Goal: Information Seeking & Learning: Learn about a topic

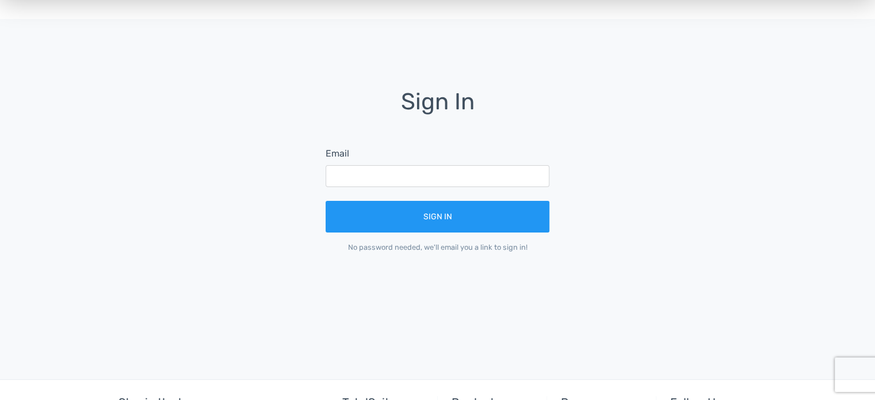
scroll to position [11, 0]
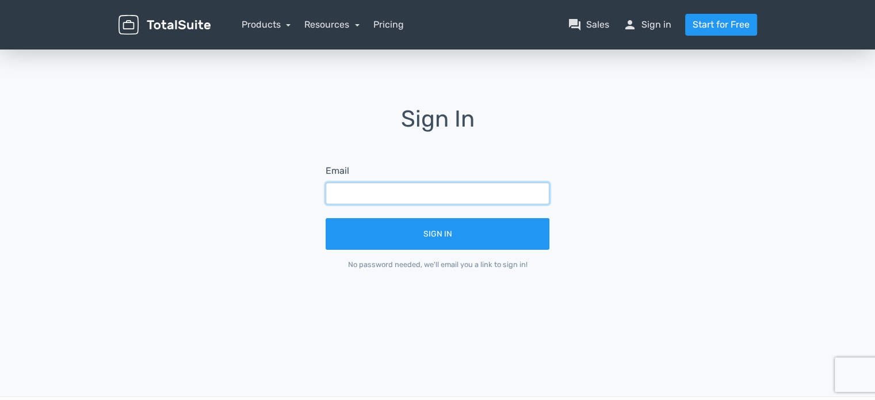
click at [357, 193] on input "text" at bounding box center [438, 193] width 224 height 22
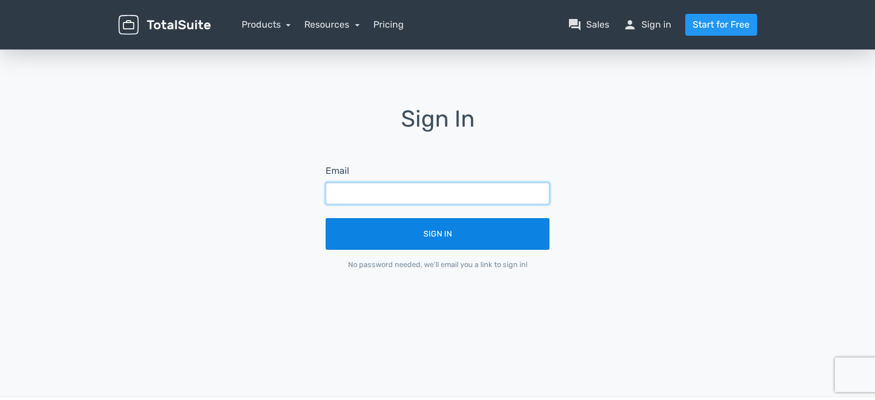
type input "[EMAIL_ADDRESS][DOMAIN_NAME]"
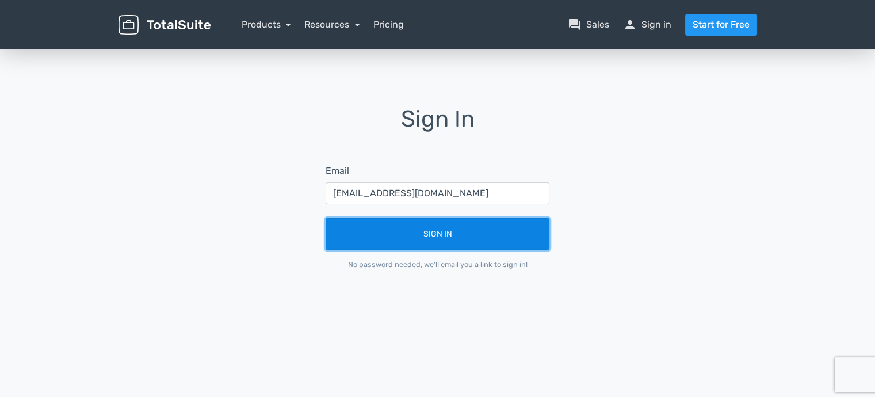
click at [410, 227] on button "Sign In" at bounding box center [438, 234] width 224 height 32
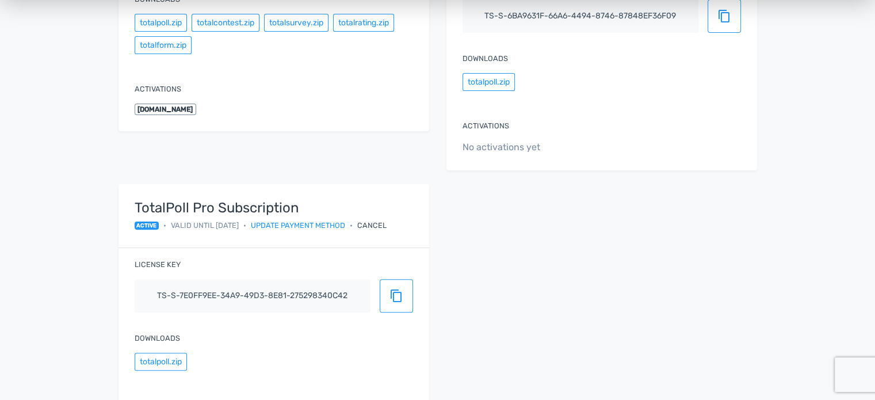
scroll to position [320, 0]
click at [390, 299] on span "content_copy" at bounding box center [396, 295] width 14 height 14
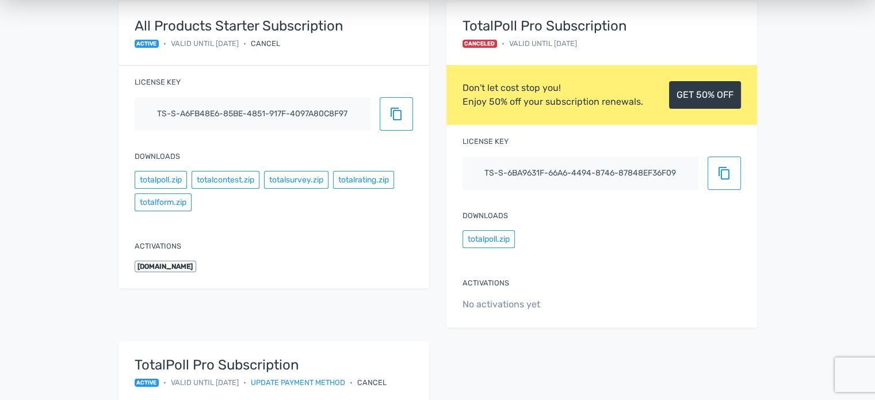
scroll to position [0, 0]
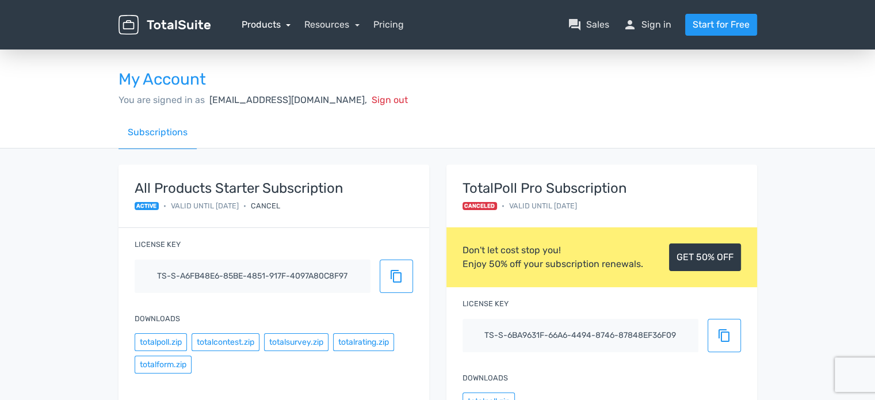
click at [285, 25] on link "Products" at bounding box center [266, 24] width 49 height 11
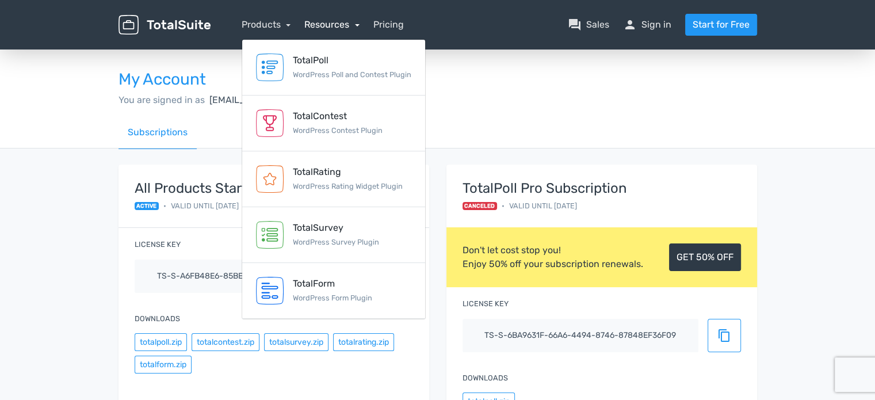
click at [359, 22] on link "Resources" at bounding box center [331, 24] width 55 height 11
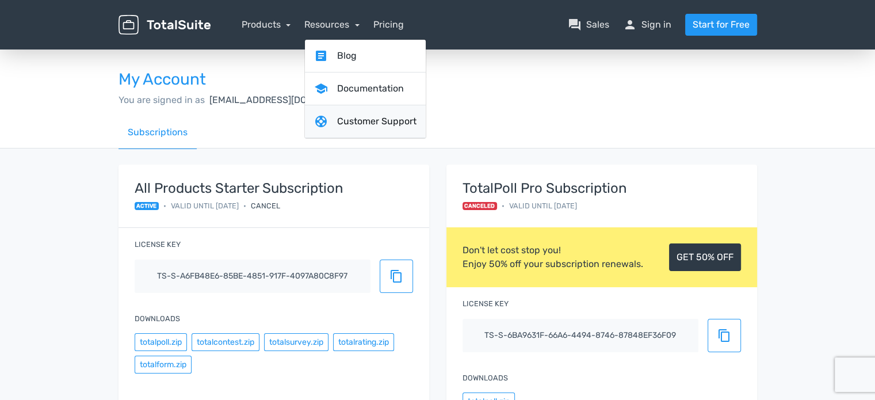
click at [366, 122] on link "support Customer Support" at bounding box center [365, 121] width 121 height 33
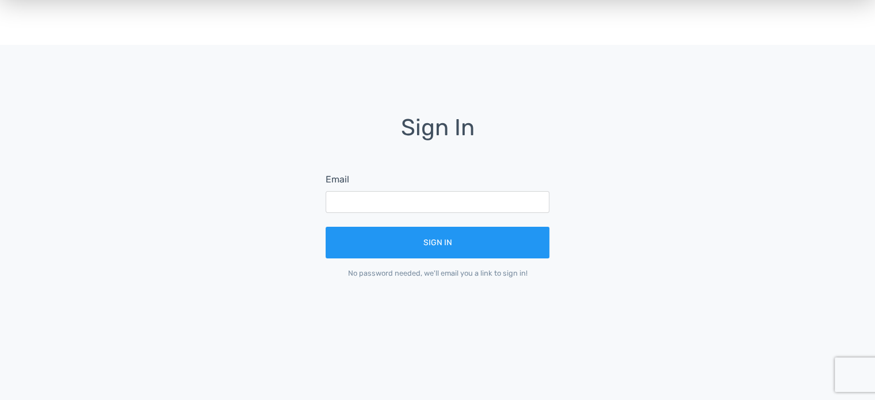
scroll to position [2, 0]
click at [351, 194] on input "text" at bounding box center [438, 202] width 224 height 22
type input "[EMAIL_ADDRESS][DOMAIN_NAME]"
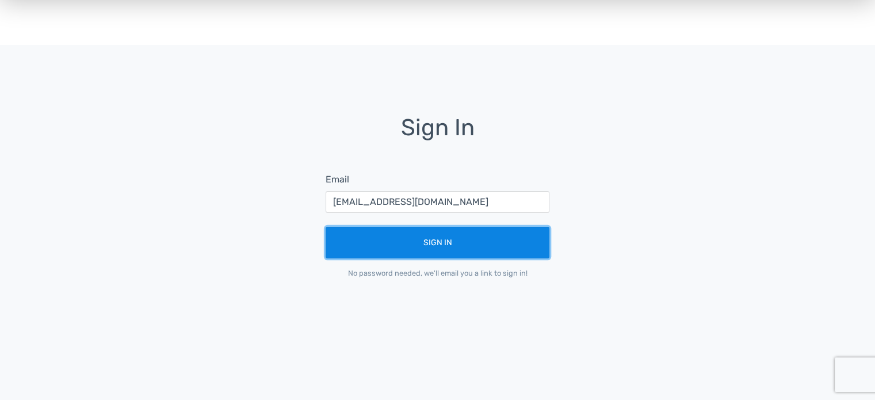
click at [404, 238] on button "Sign In" at bounding box center [438, 243] width 224 height 32
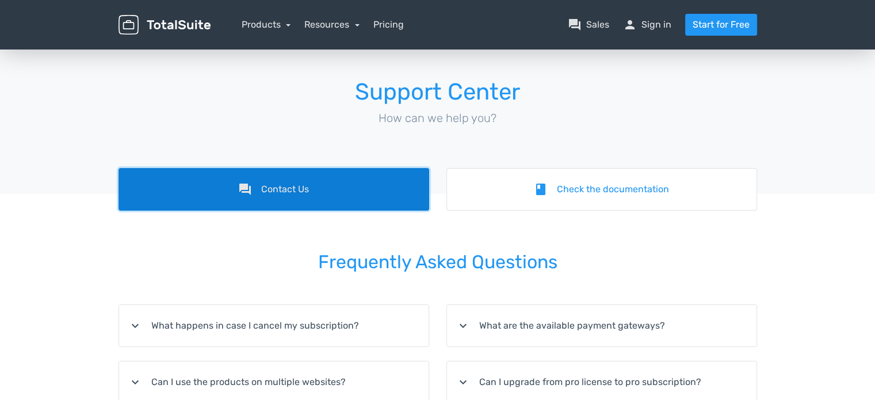
click at [380, 172] on link "forum Contact Us" at bounding box center [273, 189] width 311 height 43
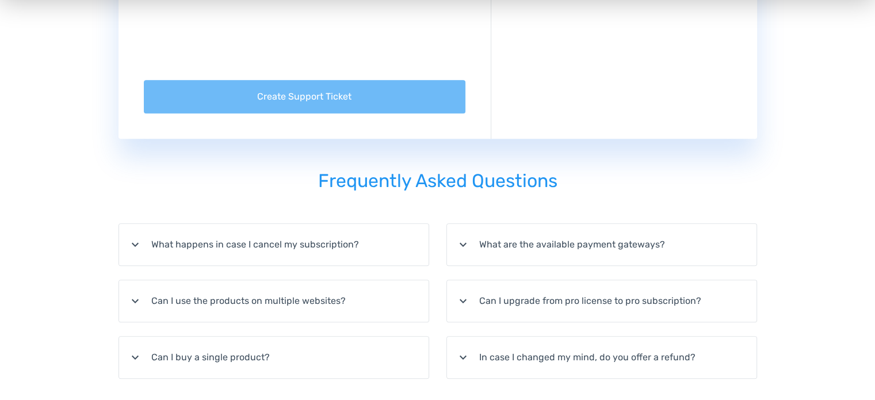
scroll to position [710, 0]
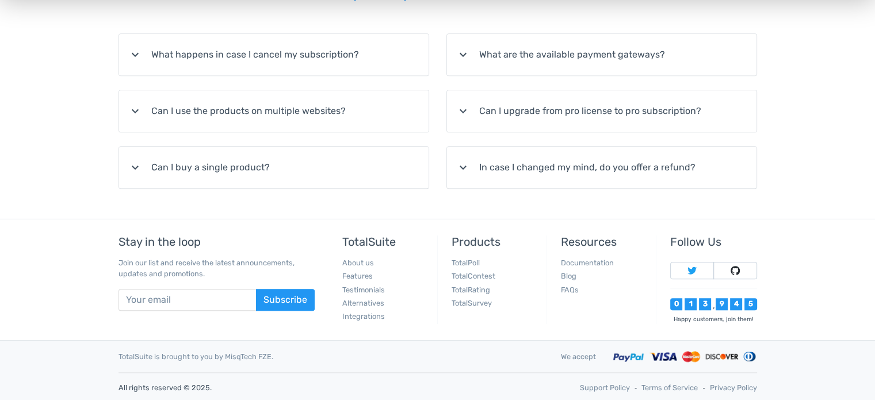
click at [241, 170] on summary "expand_more Can I buy a single product?" at bounding box center [273, 167] width 309 height 41
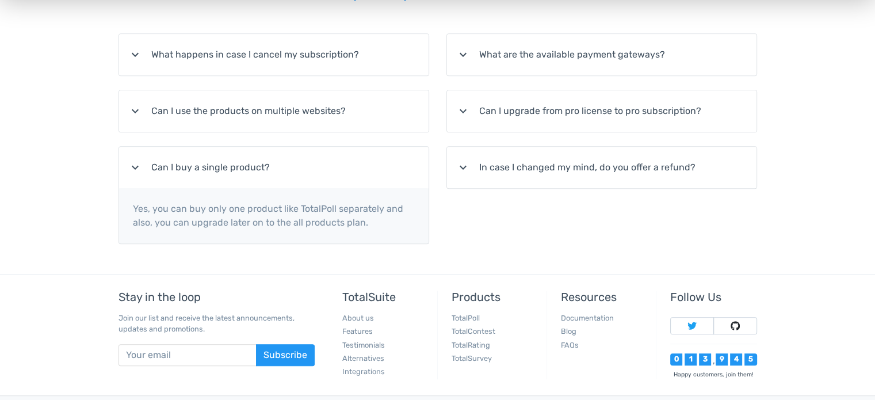
click at [267, 114] on summary "expand_more Can I use the products on multiple websites?" at bounding box center [273, 110] width 309 height 41
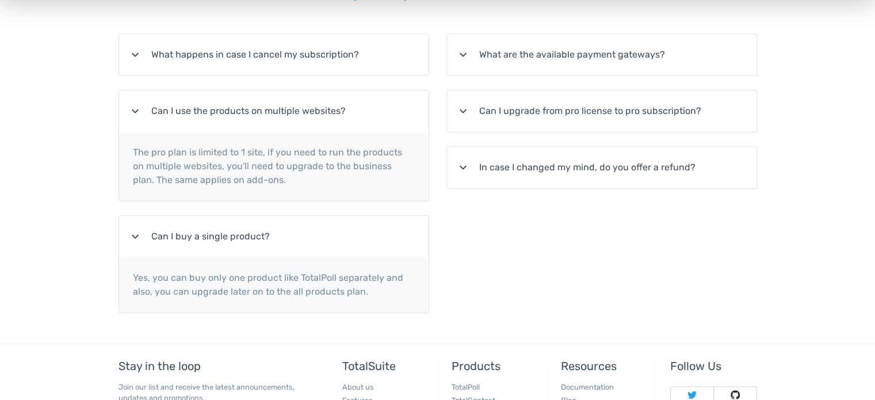
click at [289, 59] on summary "expand_more What happens in case I cancel my subscription?" at bounding box center [273, 54] width 309 height 41
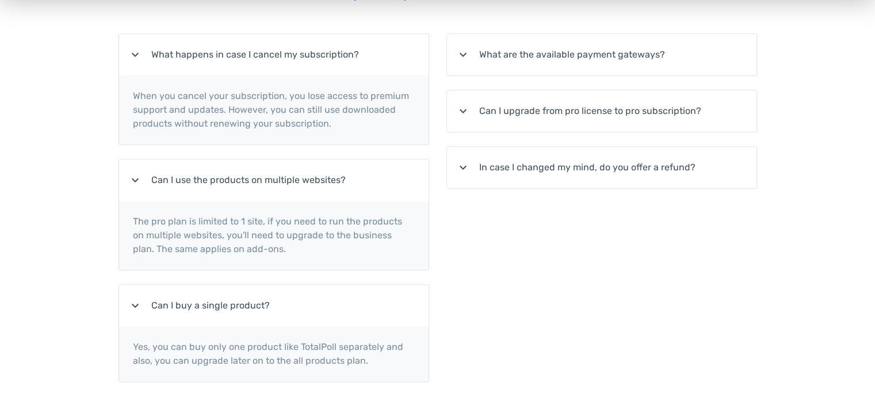
click at [545, 16] on div "Frequently Asked Questions expand_more What happens in case I cancel my subscri…" at bounding box center [438, 188] width 656 height 447
click at [540, 49] on summary "expand_more What are the available payment gateways?" at bounding box center [601, 54] width 309 height 41
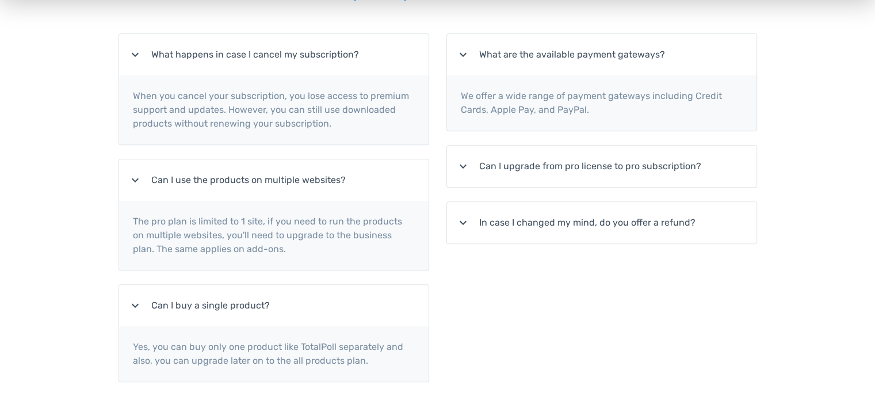
click at [536, 146] on summary "expand_more Can I upgrade from pro license to pro subscription?" at bounding box center [601, 166] width 309 height 41
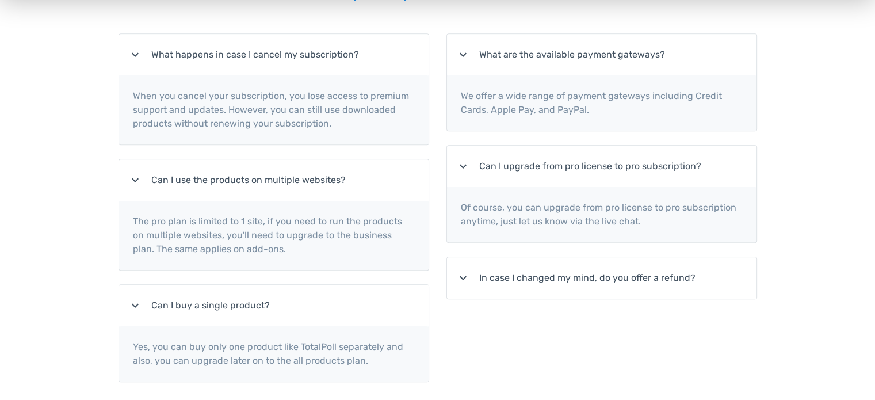
click at [533, 259] on summary "expand_more In case I changed my mind, do you offer a refund?" at bounding box center [601, 277] width 309 height 41
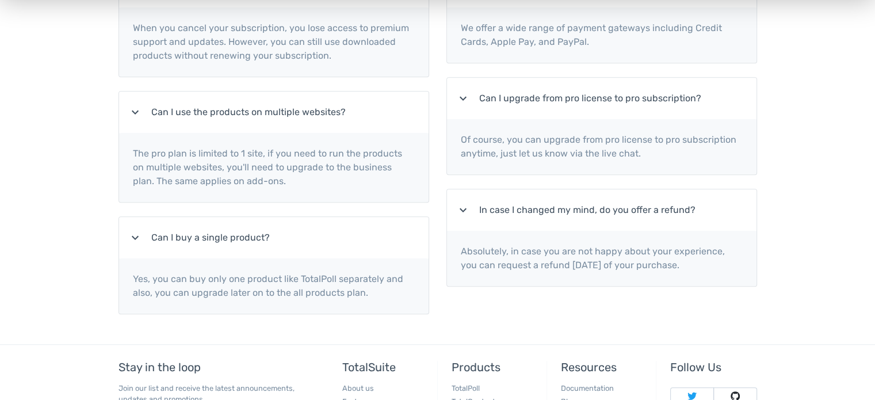
scroll to position [779, 0]
click at [628, 150] on p "Of course, you can upgrade from pro license to pro subscription anytime, just l…" at bounding box center [601, 144] width 309 height 55
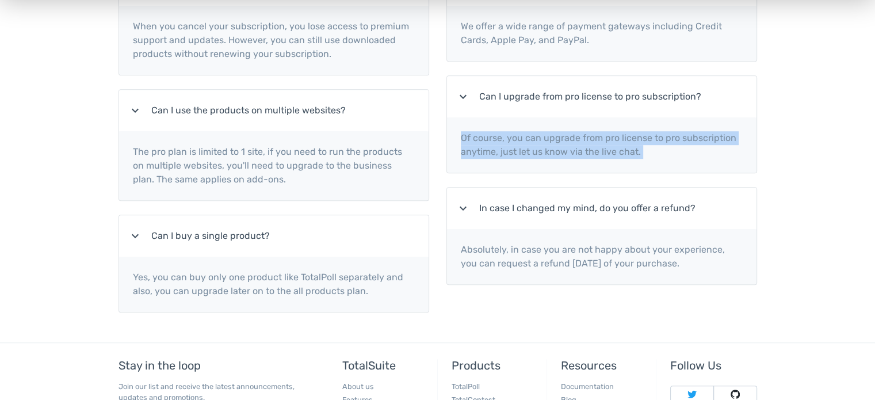
click at [628, 150] on p "Of course, you can upgrade from pro license to pro subscription anytime, just l…" at bounding box center [601, 144] width 309 height 55
drag, startPoint x: 628, startPoint y: 150, endPoint x: 712, endPoint y: 160, distance: 85.2
click at [712, 160] on p "Of course, you can upgrade from pro license to pro subscription anytime, just l…" at bounding box center [601, 144] width 309 height 55
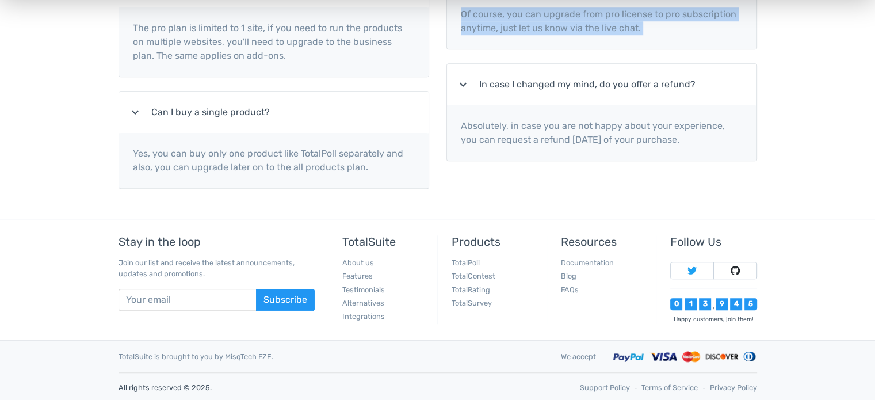
scroll to position [902, 0]
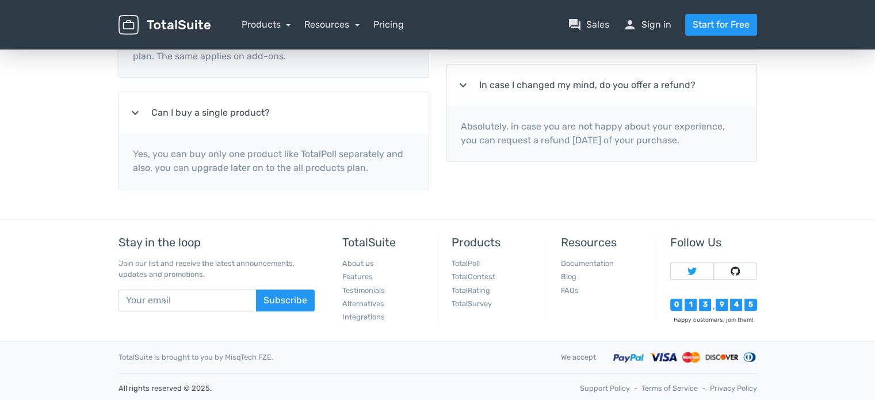
click at [608, 244] on h5 "Resources" at bounding box center [604, 242] width 86 height 13
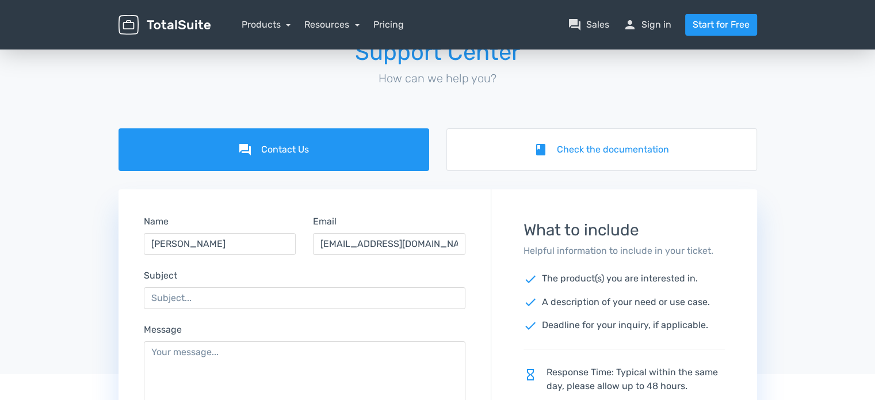
scroll to position [0, 0]
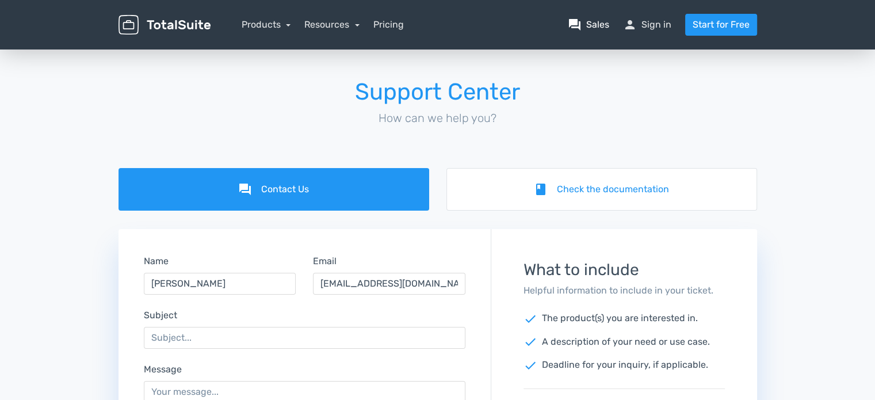
click at [605, 26] on link "question_answer Sales" at bounding box center [588, 25] width 41 height 14
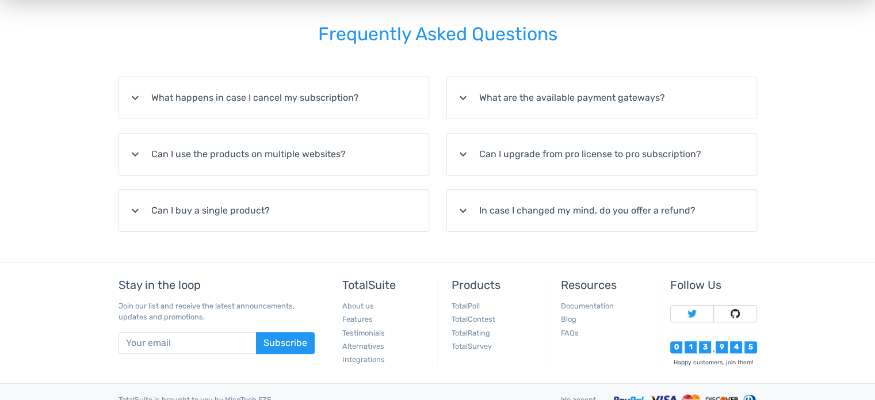
scroll to position [271, 0]
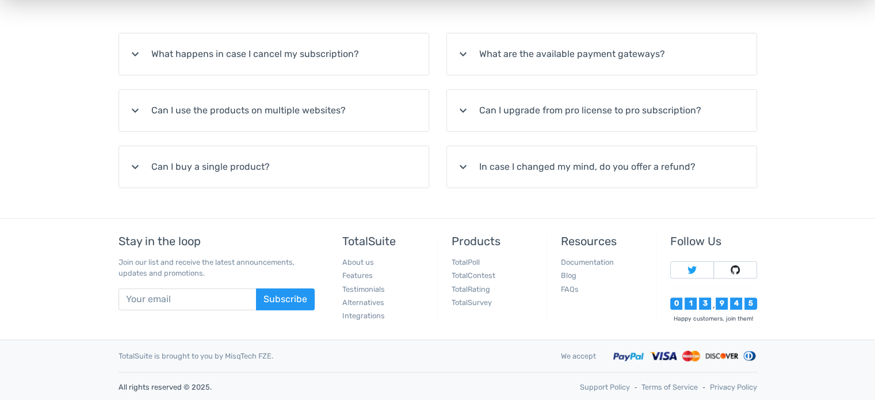
click at [246, 352] on div "TotalSuite is brought to you by MisqTech FZE." at bounding box center [331, 355] width 442 height 11
click at [368, 355] on div "TotalSuite is brought to you by MisqTech FZE." at bounding box center [331, 355] width 442 height 11
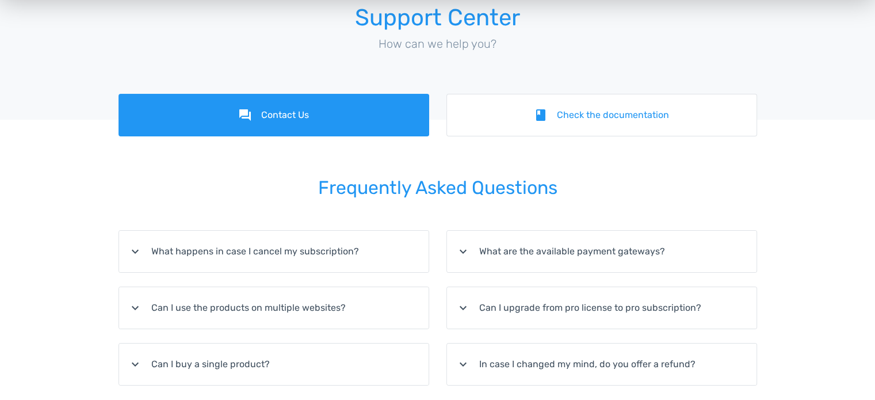
scroll to position [0, 0]
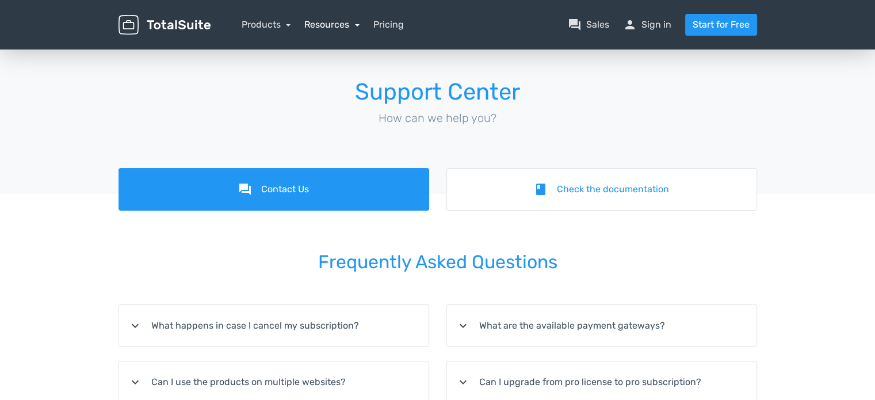
click at [355, 24] on link "Resources" at bounding box center [331, 24] width 55 height 11
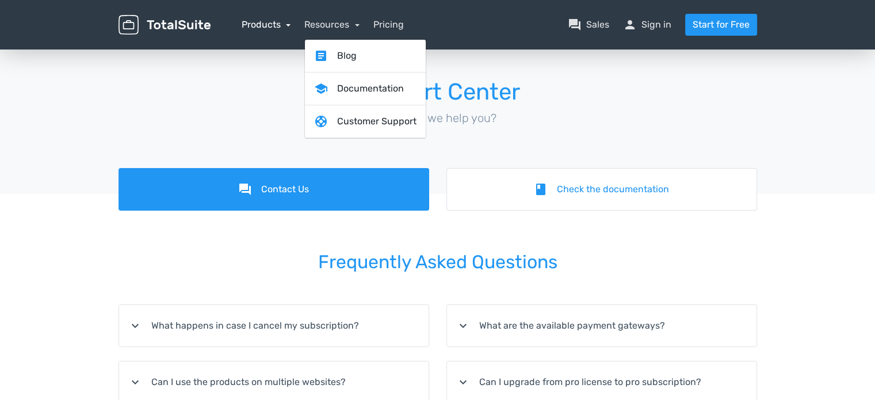
click at [282, 20] on link "Products" at bounding box center [266, 24] width 49 height 11
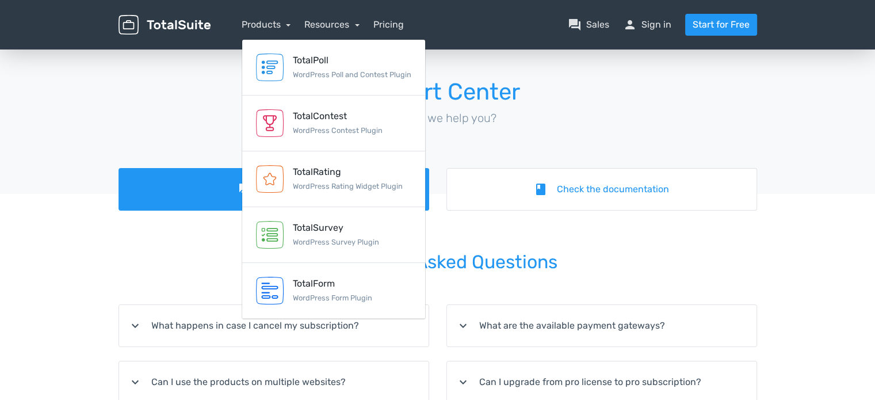
click at [644, 114] on p "How can we help you?" at bounding box center [437, 117] width 638 height 17
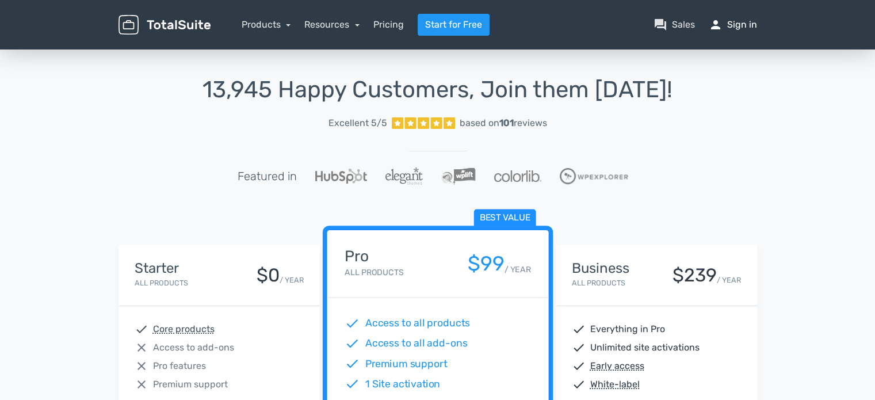
click at [744, 25] on link "person Sign in" at bounding box center [733, 25] width 48 height 14
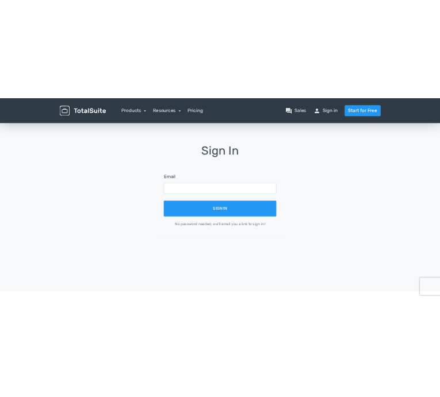
scroll to position [33, 0]
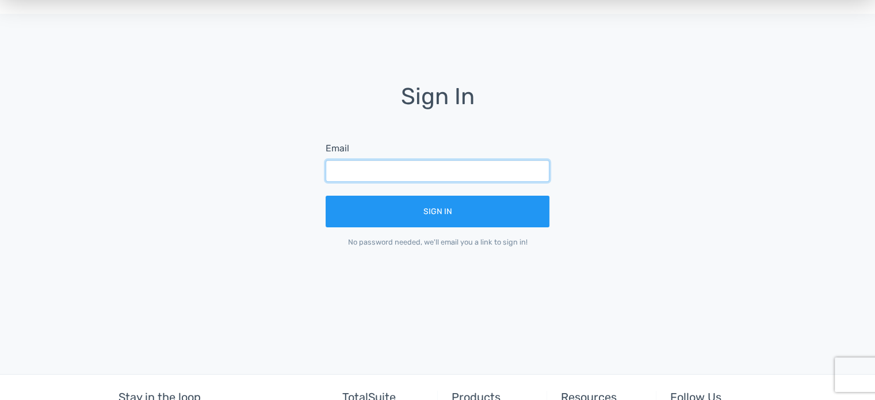
click at [487, 171] on input "text" at bounding box center [438, 171] width 224 height 22
type input "kschulz@statefair.org"
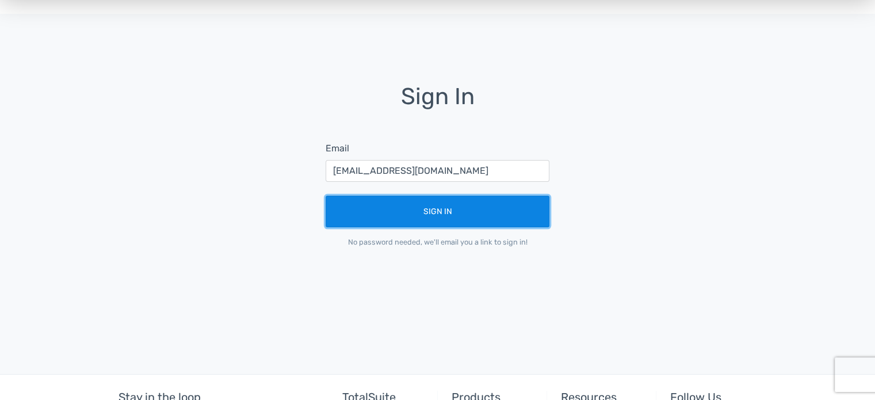
click at [468, 204] on button "Sign In" at bounding box center [438, 212] width 224 height 32
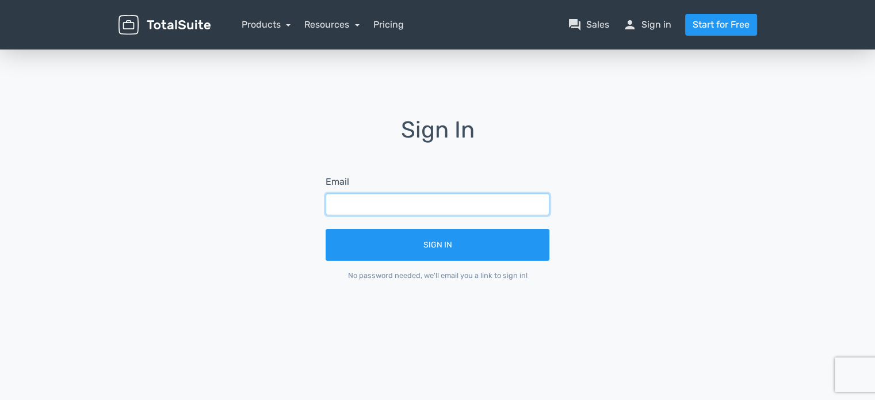
click at [400, 198] on input "text" at bounding box center [438, 204] width 224 height 22
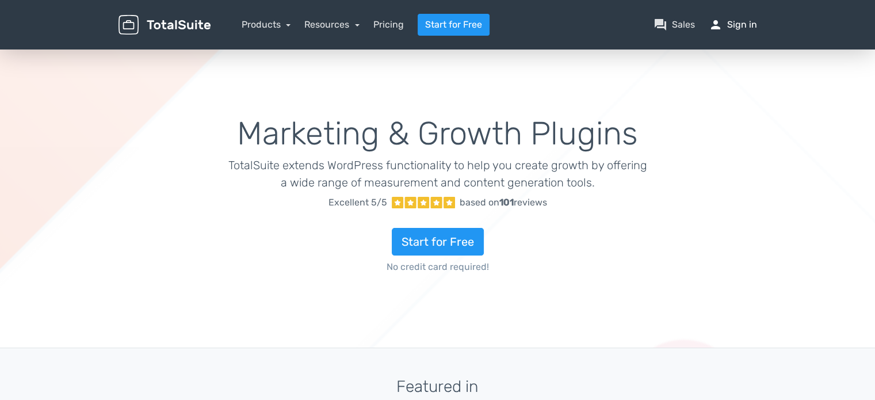
click at [734, 20] on link "person Sign in" at bounding box center [733, 25] width 48 height 14
